Goal: Information Seeking & Learning: Check status

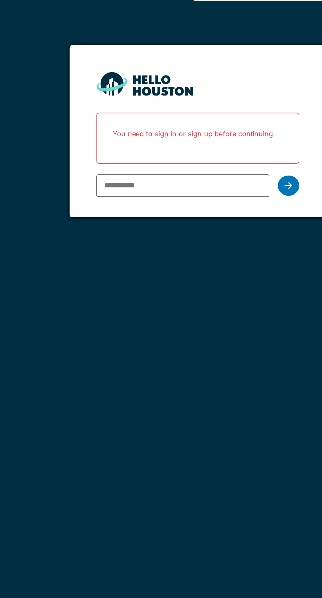
click at [145, 135] on input "email" at bounding box center [151, 133] width 105 height 14
type input "**********"
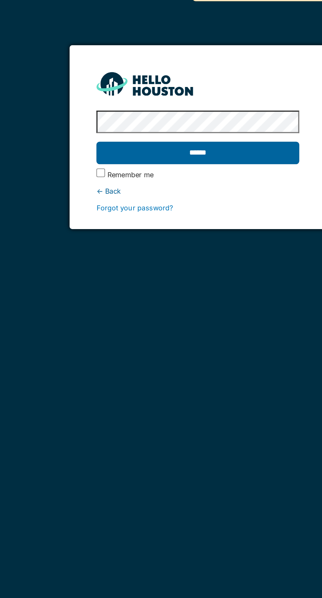
click at [202, 111] on input "******" at bounding box center [161, 113] width 124 height 14
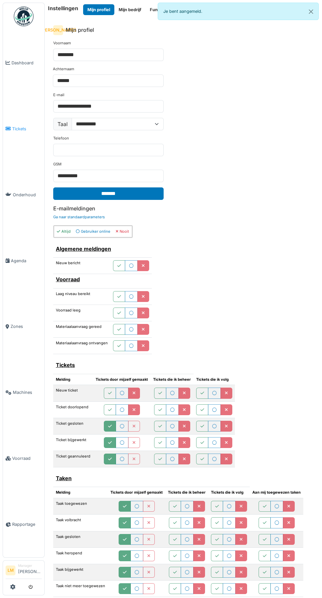
click at [14, 132] on link "Tickets" at bounding box center [23, 129] width 41 height 66
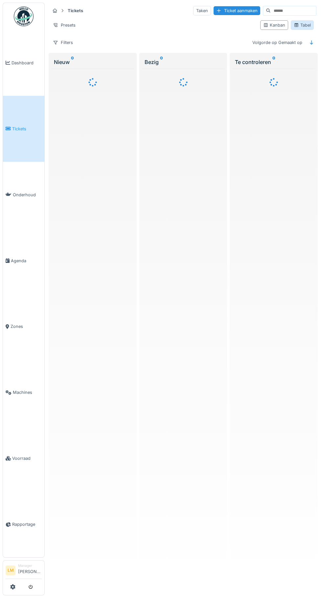
click at [300, 21] on div "Tabel" at bounding box center [301, 25] width 23 height 10
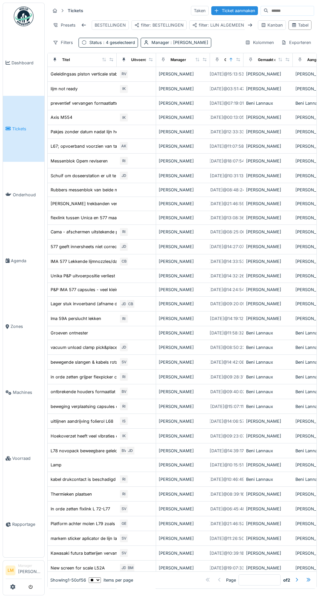
scroll to position [0, 48]
click at [219, 22] on div "filter: OPEN DAY TICKETS" at bounding box center [233, 25] width 64 height 10
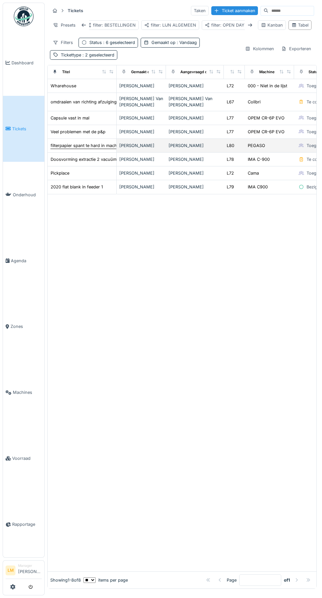
click at [100, 148] on div "filterpapier spant te hard in machine,gewicht niet goed te krijgen" at bounding box center [115, 145] width 129 height 6
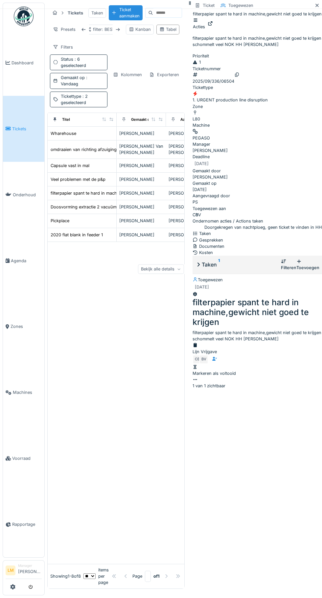
click at [184, 264] on div "Bekijk alle details" at bounding box center [161, 269] width 46 height 10
click at [89, 333] on div at bounding box center [116, 403] width 136 height 322
click at [312, 6] on div at bounding box center [317, 5] width 10 height 8
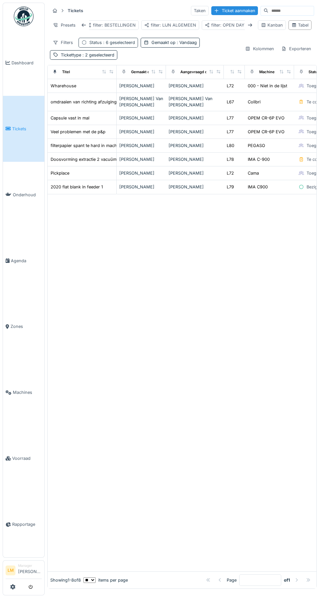
click at [118, 46] on div "Status : 6 geselecteerd" at bounding box center [107, 43] width 59 height 10
click at [143, 88] on div "To check" at bounding box center [111, 91] width 63 height 6
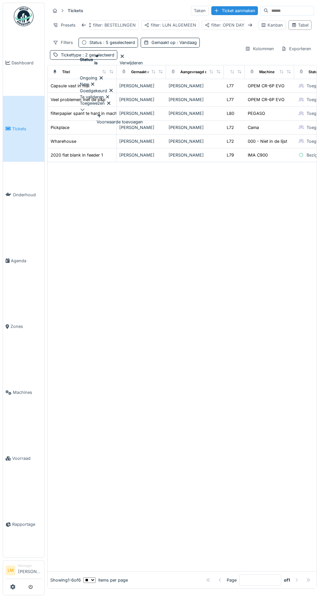
click at [143, 88] on div "Ongoing New Goedgekeurd Te valideren Toegewezen" at bounding box center [111, 94] width 63 height 38
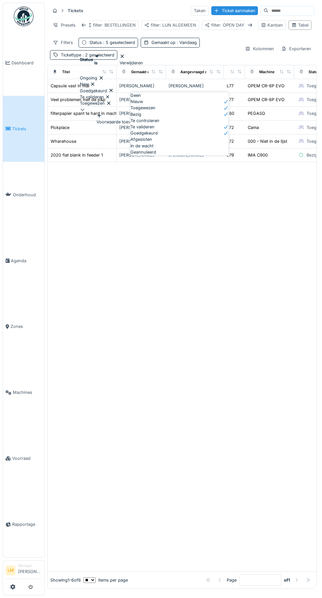
click at [191, 124] on div "Te controleren" at bounding box center [179, 120] width 98 height 6
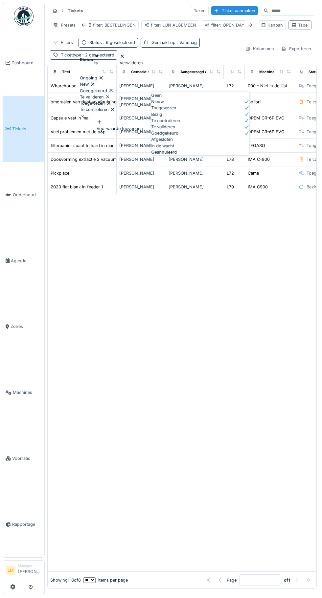
click at [202, 142] on div "Afgesloten" at bounding box center [200, 139] width 98 height 6
type input "**********"
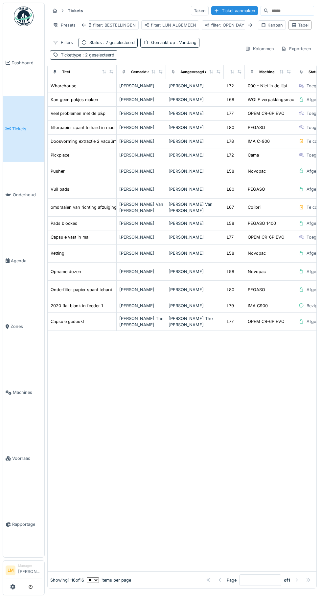
click at [184, 402] on div at bounding box center [182, 451] width 268 height 241
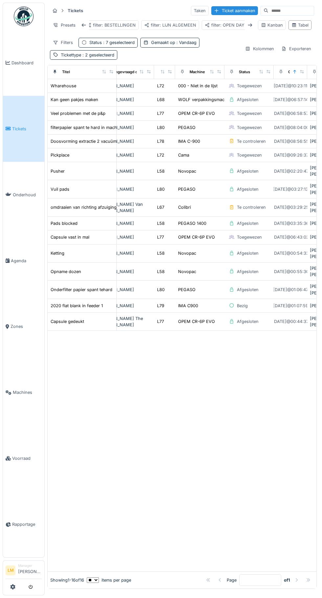
scroll to position [0, 69]
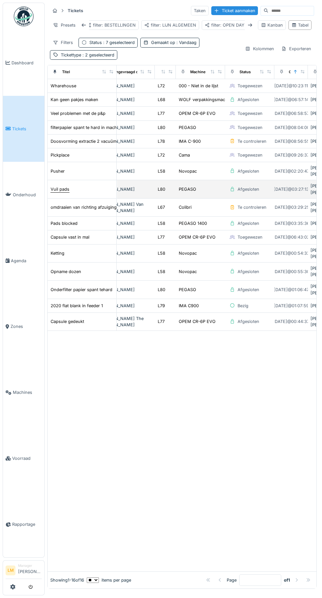
click at [63, 186] on div "Vuil pads" at bounding box center [60, 189] width 19 height 6
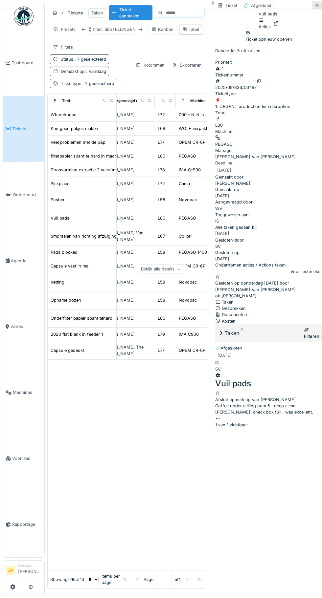
click at [312, 9] on div at bounding box center [317, 5] width 10 height 8
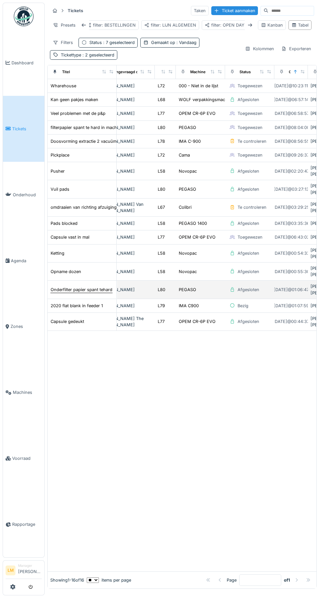
click at [90, 286] on div "Onderfilter papier spant tehard" at bounding box center [82, 289] width 62 height 6
